Goal: Check status: Check status

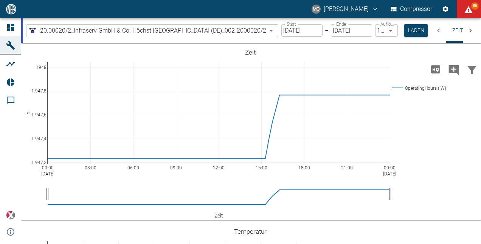
scroll to position [494, 0]
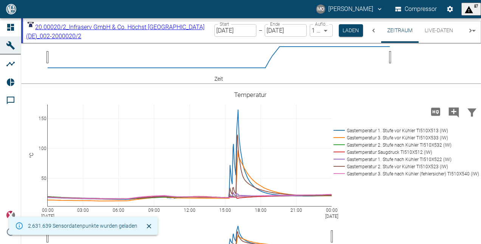
scroll to position [151, 0]
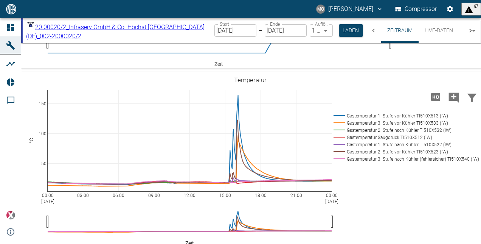
click at [256, 30] on input "[DATE]" at bounding box center [235, 30] width 42 height 12
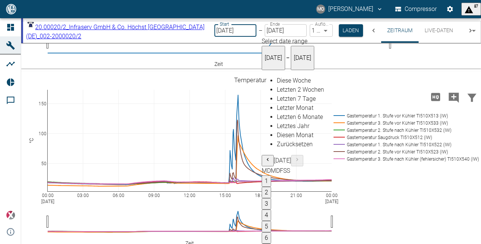
type input "26.09.2025"
type input "DD.MM.YYYY"
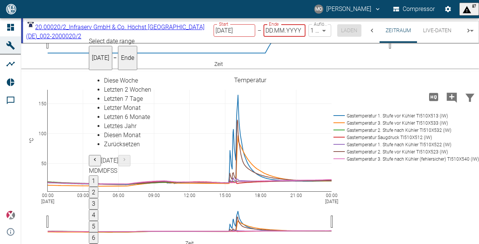
click at [305, 34] on input "DD.MM.YYYY" at bounding box center [285, 30] width 42 height 12
type input "26.09.2025"
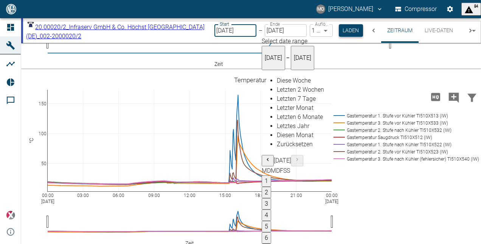
click at [363, 31] on button "Laden" at bounding box center [351, 30] width 24 height 12
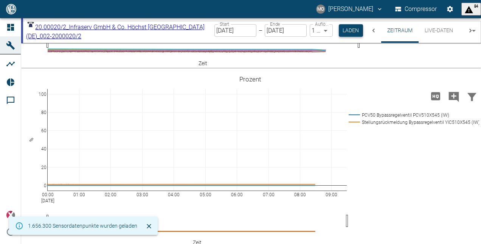
scroll to position [529, 0]
